Goal: Transaction & Acquisition: Download file/media

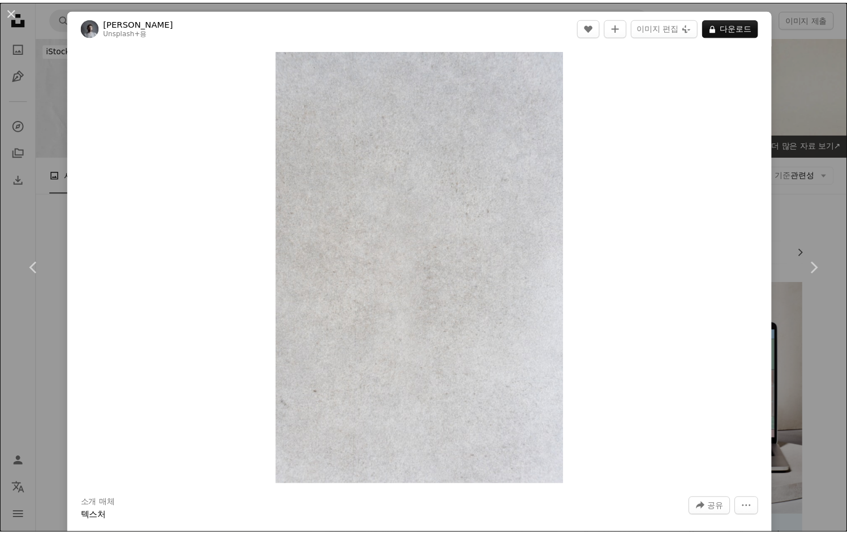
scroll to position [921, 0]
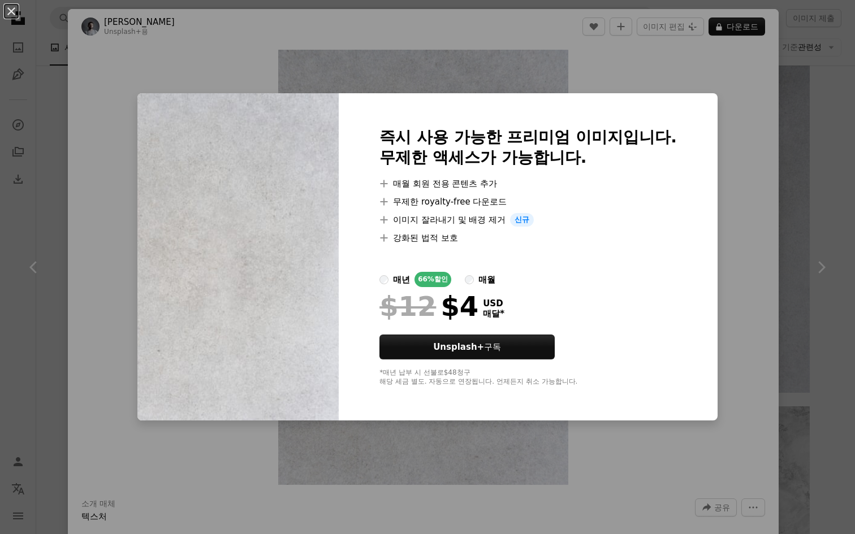
click at [582, 497] on div "An X shape 즉시 사용 가능한 프리미엄 이미지입니다. 무제한 액세스가 가능합니다. A plus sign 매월 회원 전용 콘텐츠 추가 A…" at bounding box center [427, 267] width 855 height 534
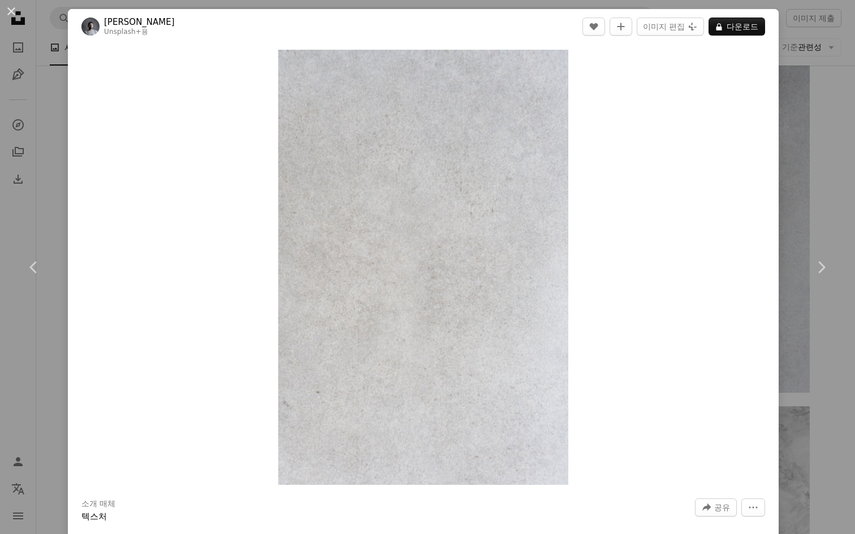
click at [803, 156] on div "An X shape Chevron left Chevron right Yunus Tuğ Unsplash+ 용 A heart A plus sign…" at bounding box center [427, 267] width 855 height 534
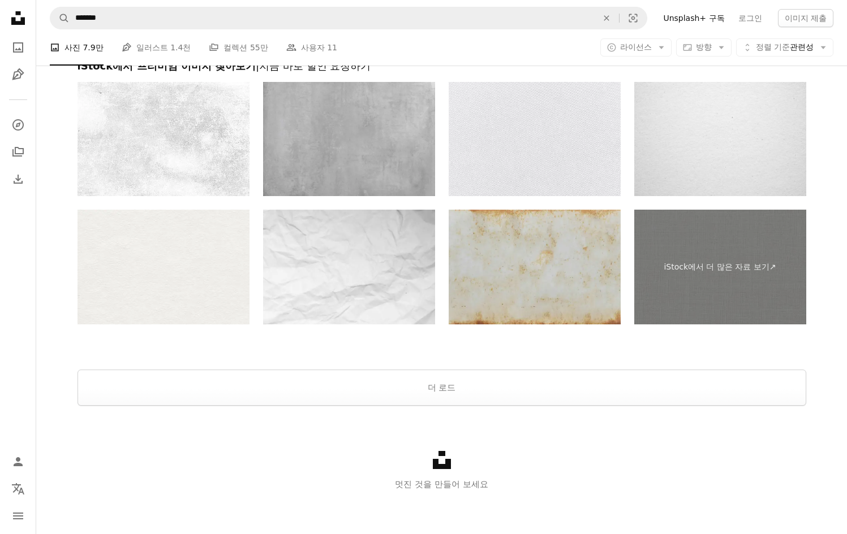
scroll to position [2621, 0]
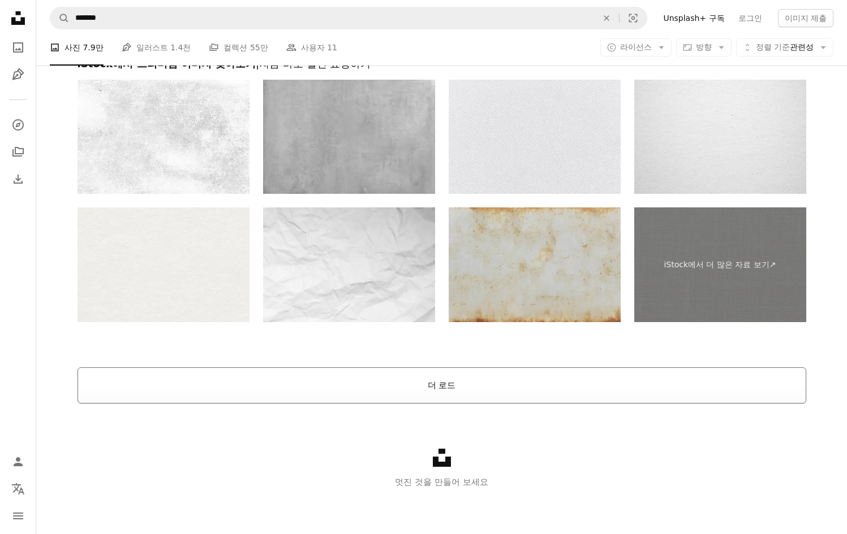
click at [436, 375] on button "더 로드" at bounding box center [441, 386] width 728 height 36
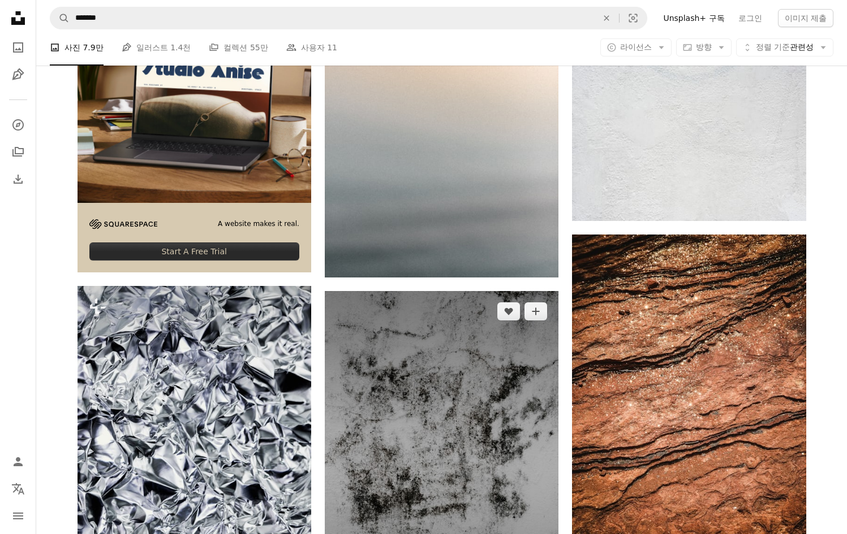
scroll to position [3598, 0]
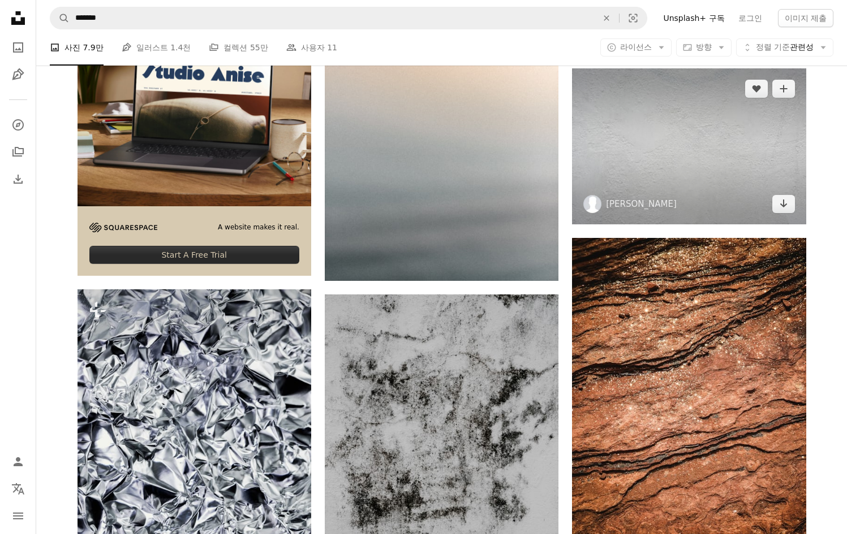
click at [598, 198] on img at bounding box center [592, 204] width 18 height 18
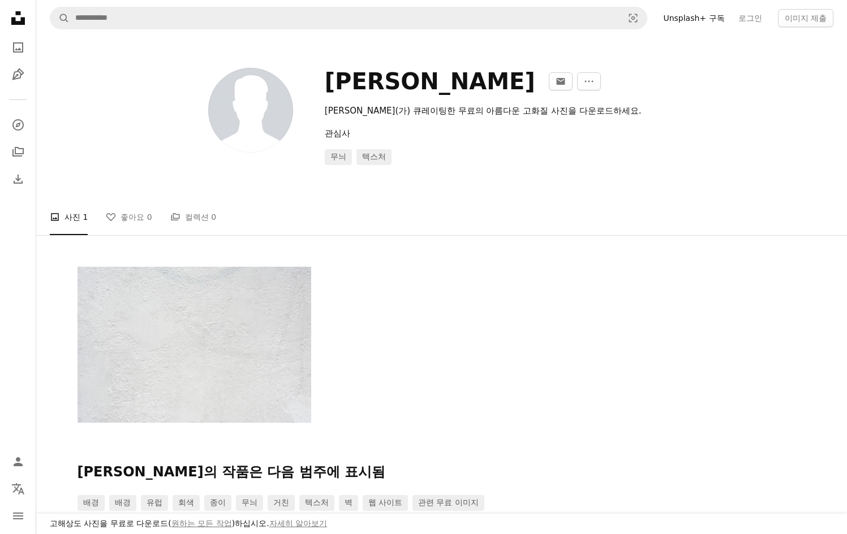
scroll to position [3598, 0]
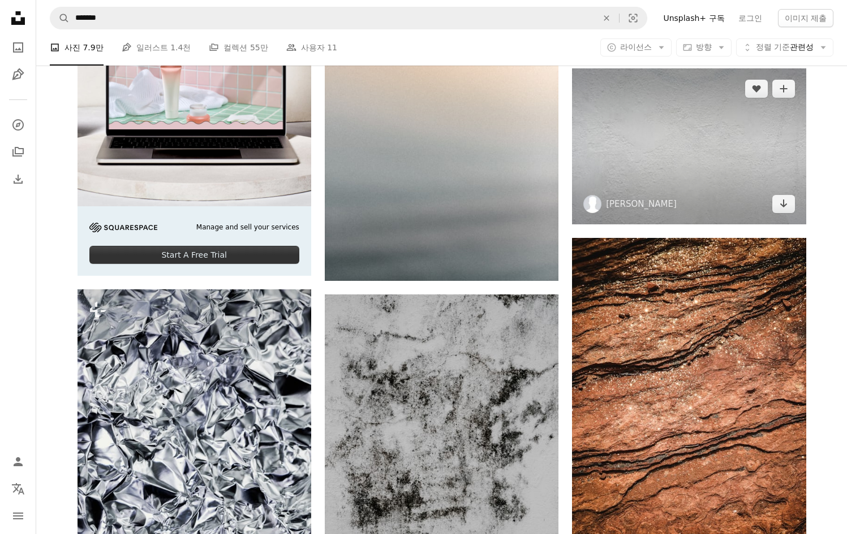
click at [639, 144] on img at bounding box center [689, 146] width 234 height 156
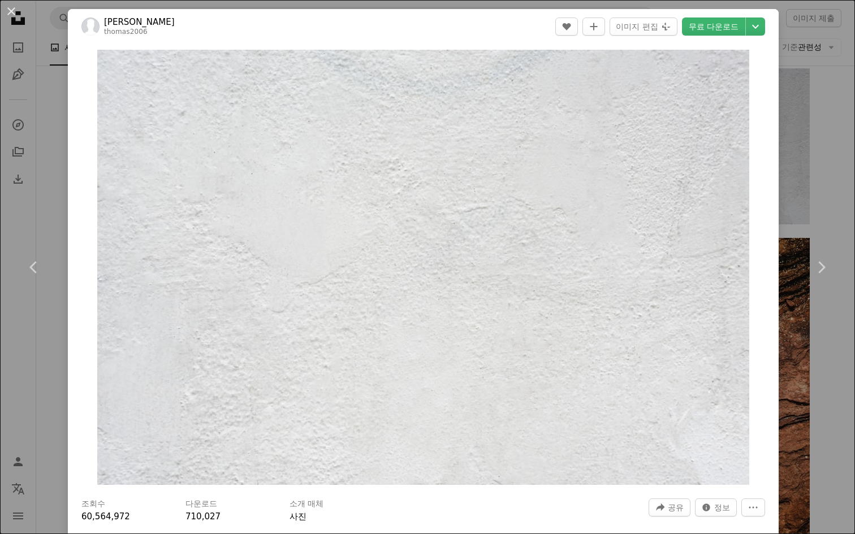
click at [806, 103] on div "An X shape Chevron left Chevron right [PERSON_NAME] thomas2006 A heart A plus s…" at bounding box center [427, 267] width 855 height 534
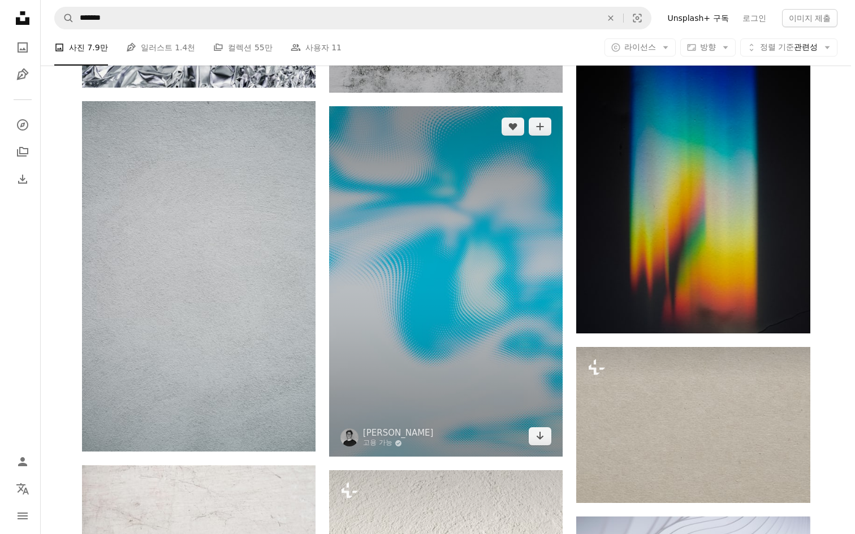
scroll to position [4145, 0]
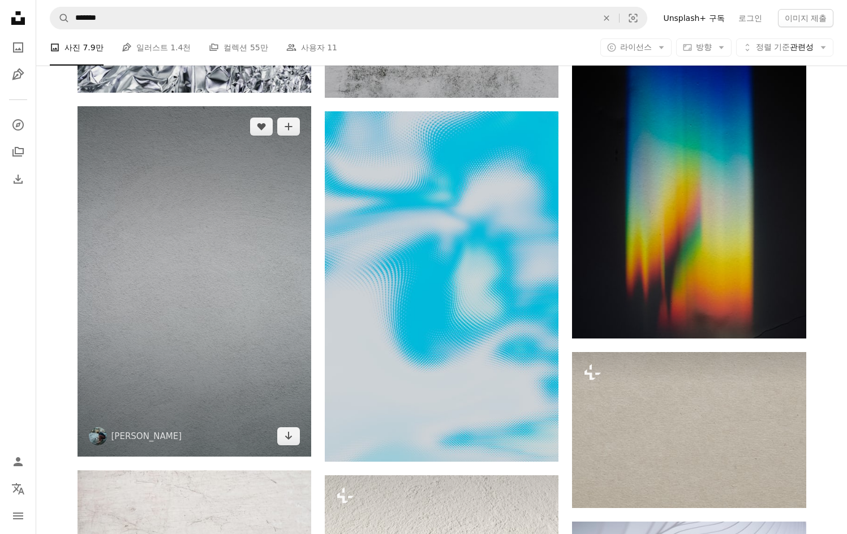
click at [262, 287] on img at bounding box center [194, 281] width 234 height 351
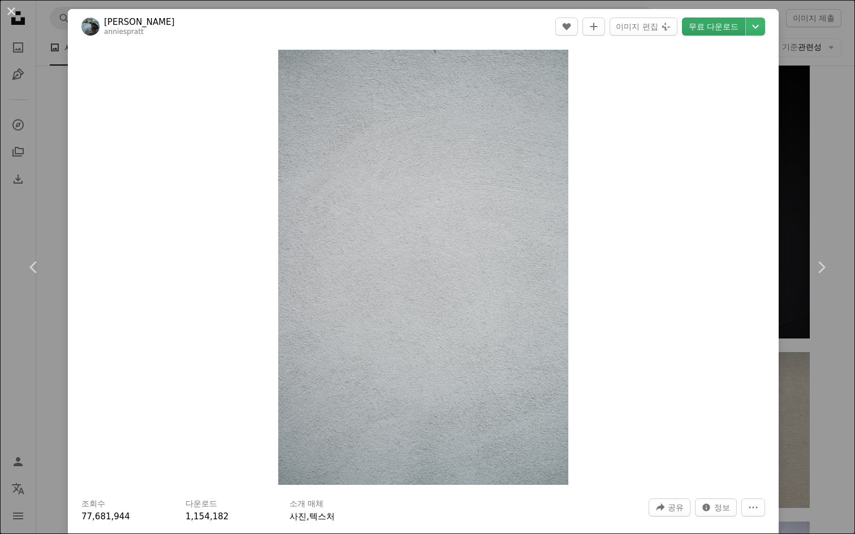
click at [710, 18] on link "무료 다운로드" at bounding box center [713, 27] width 63 height 18
